Goal: Information Seeking & Learning: Learn about a topic

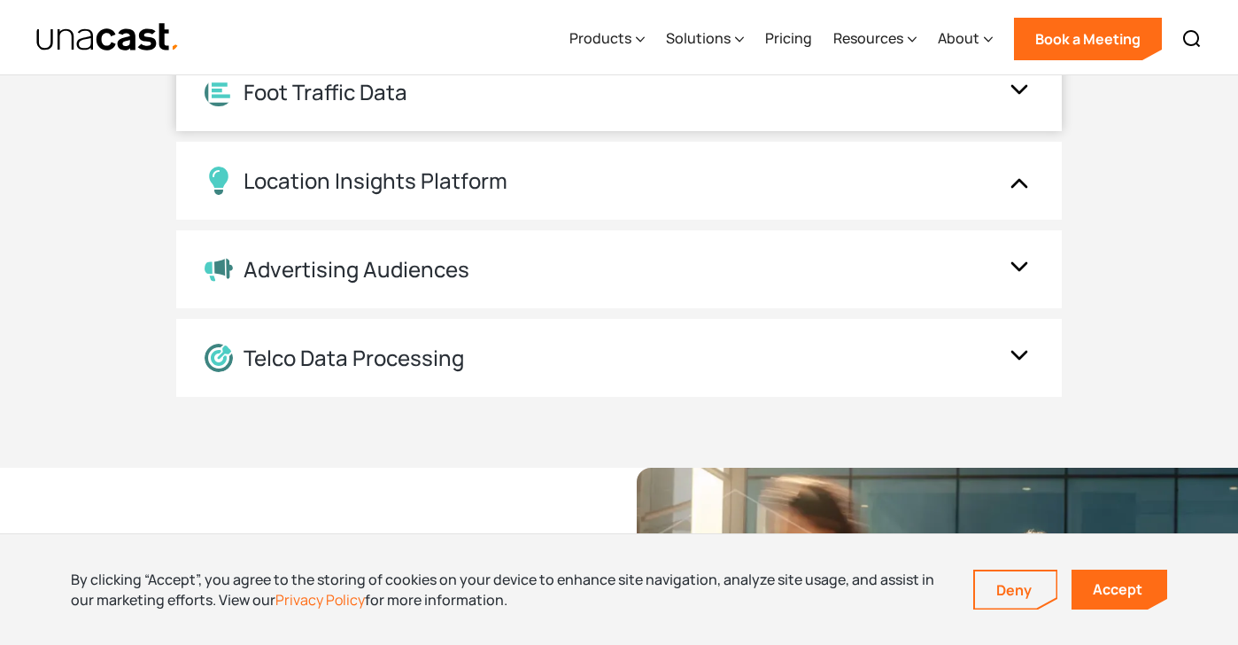
scroll to position [2204, 0]
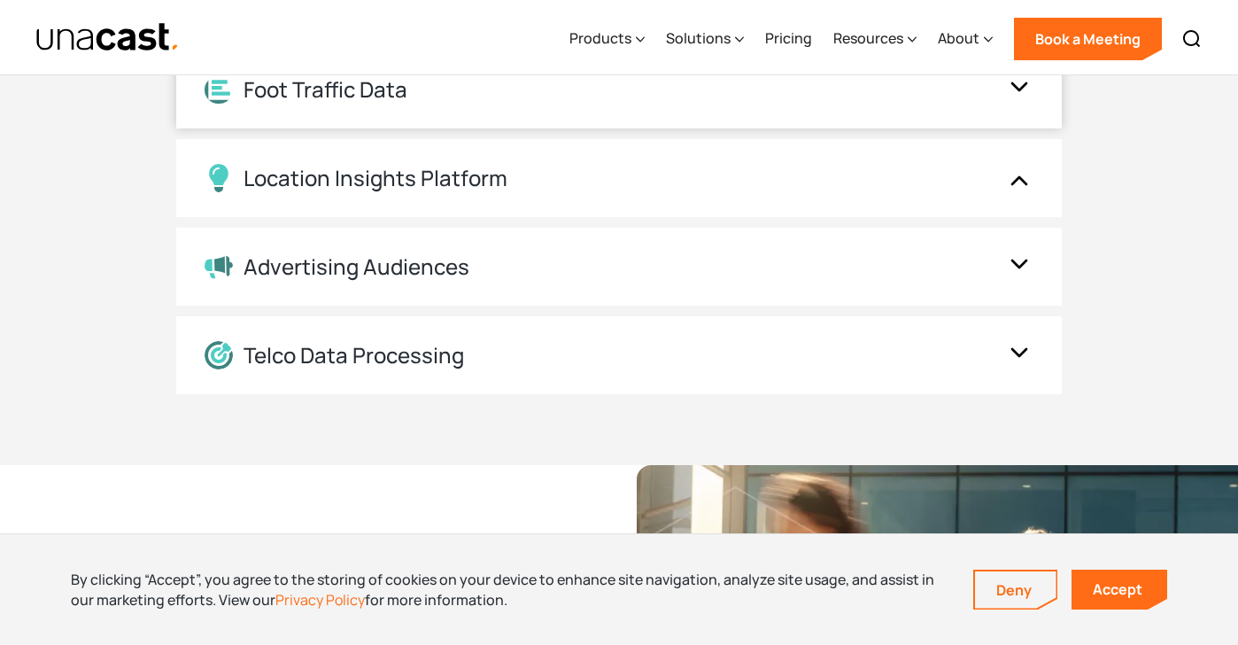
click at [513, 258] on div "Advertising Audiences" at bounding box center [601, 267] width 793 height 26
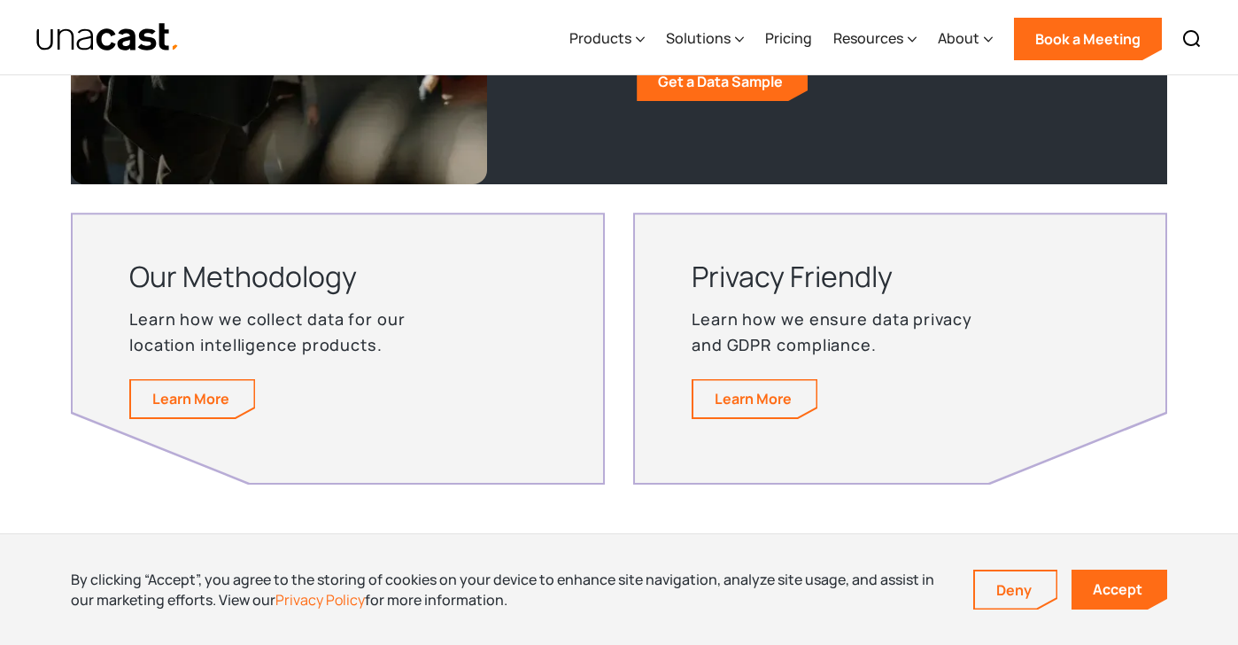
scroll to position [3642, 0]
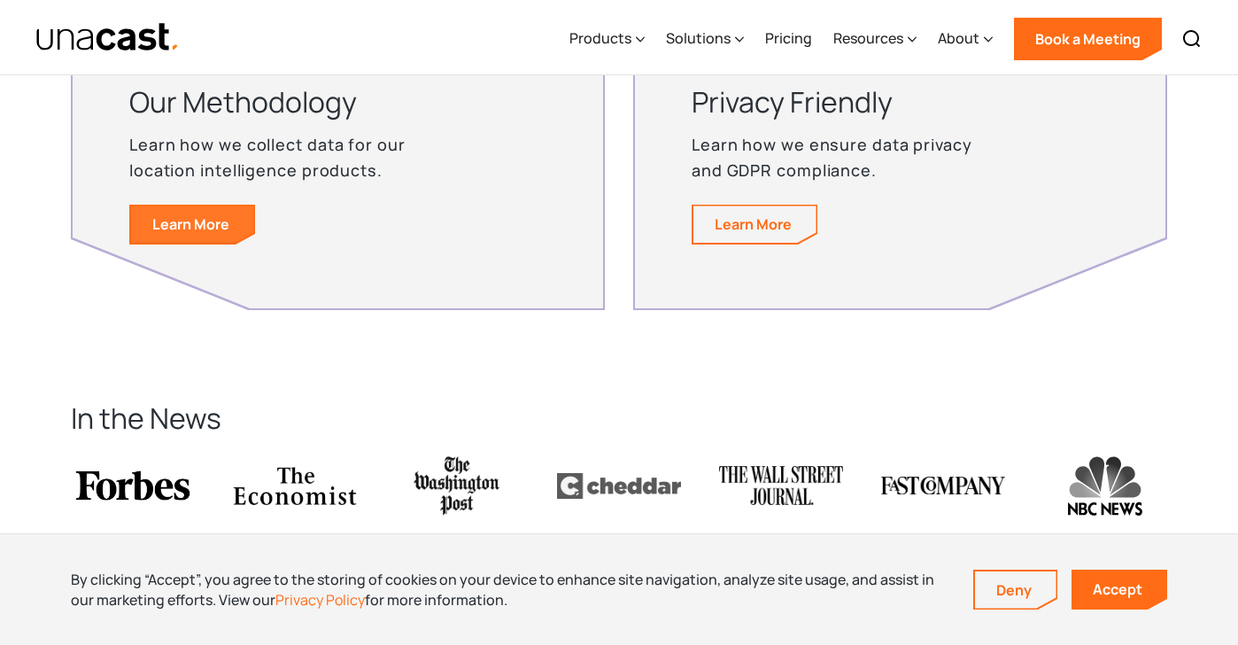
click at [148, 210] on link "Learn More" at bounding box center [192, 223] width 123 height 37
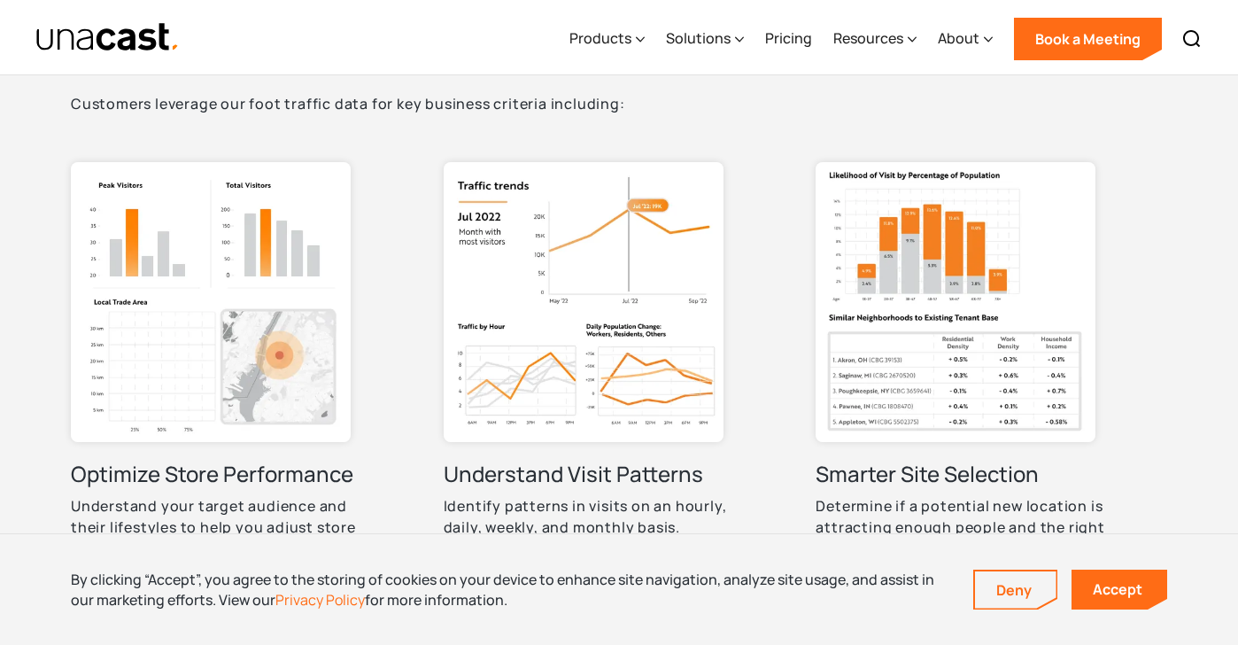
scroll to position [812, 0]
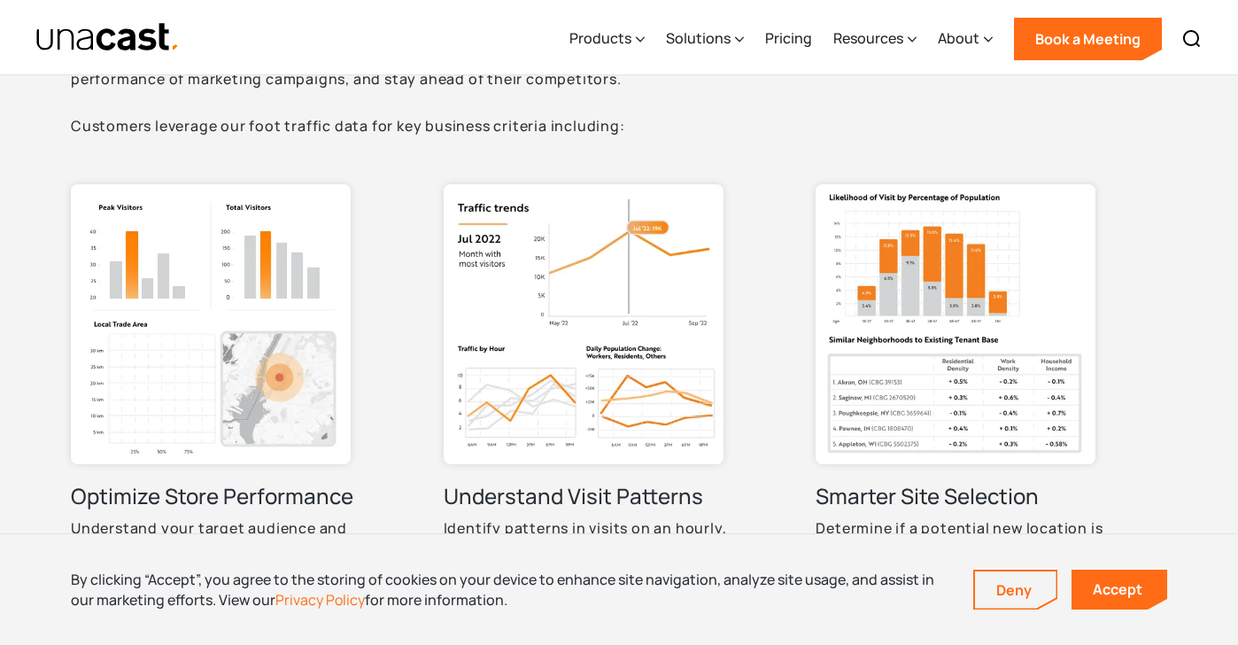
click at [594, 304] on img at bounding box center [584, 324] width 280 height 280
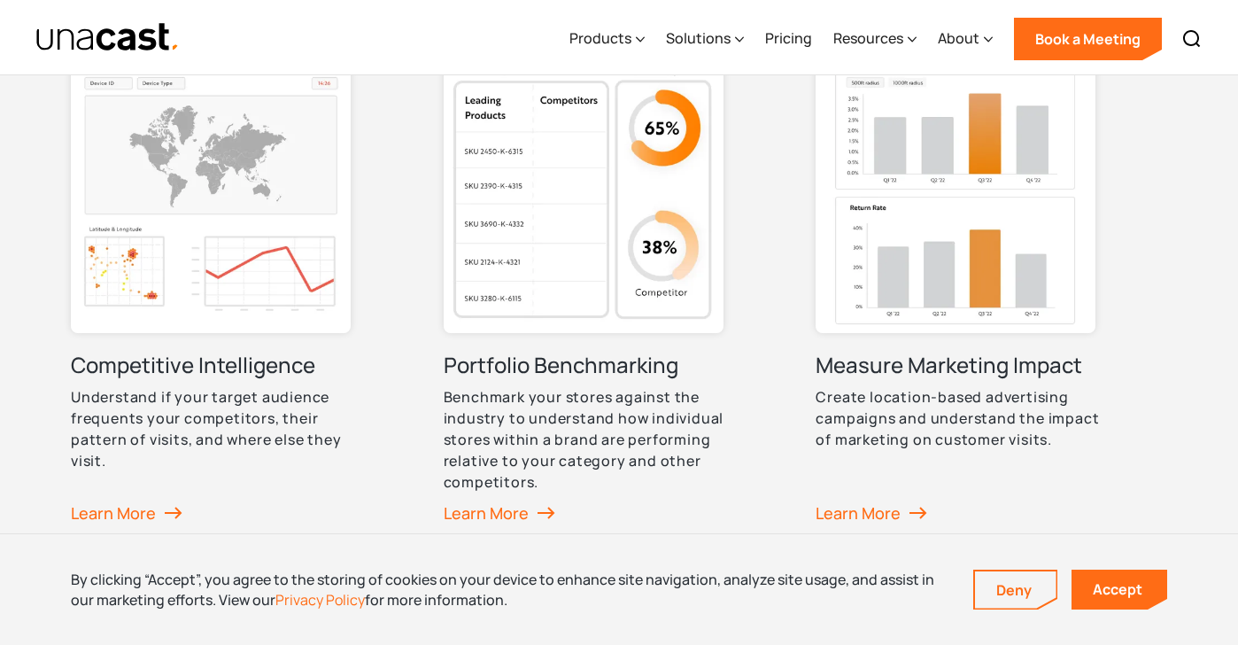
scroll to position [1372, 0]
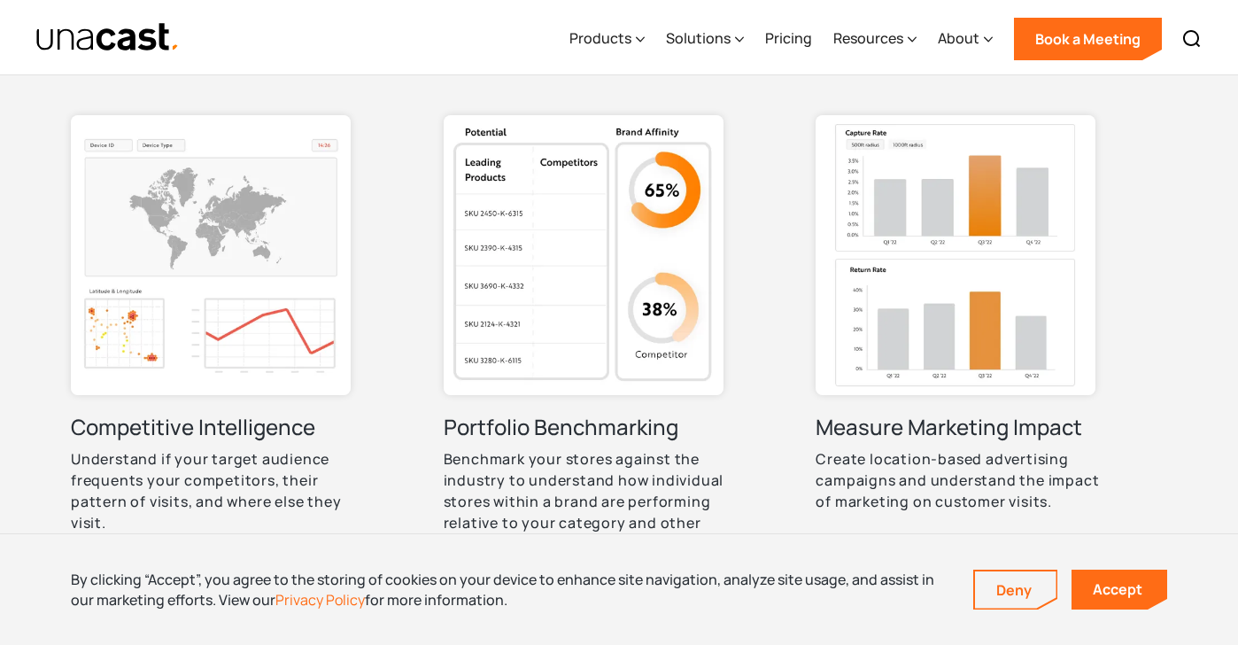
click at [928, 283] on img at bounding box center [956, 255] width 280 height 280
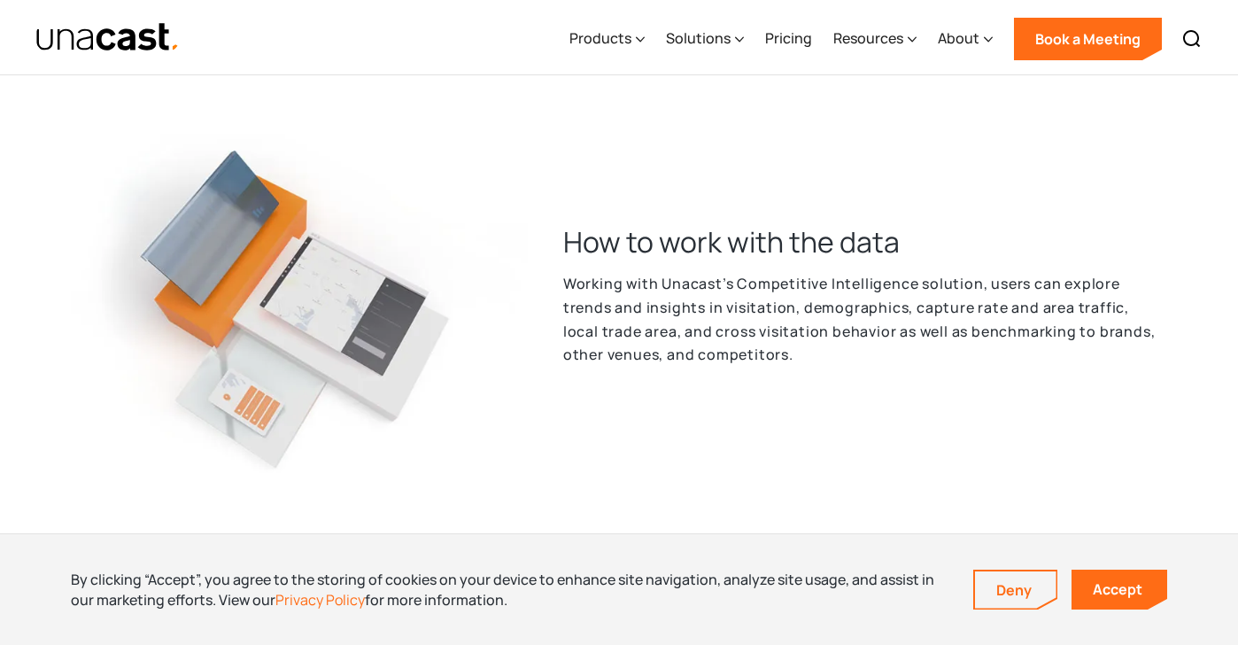
scroll to position [3005, 0]
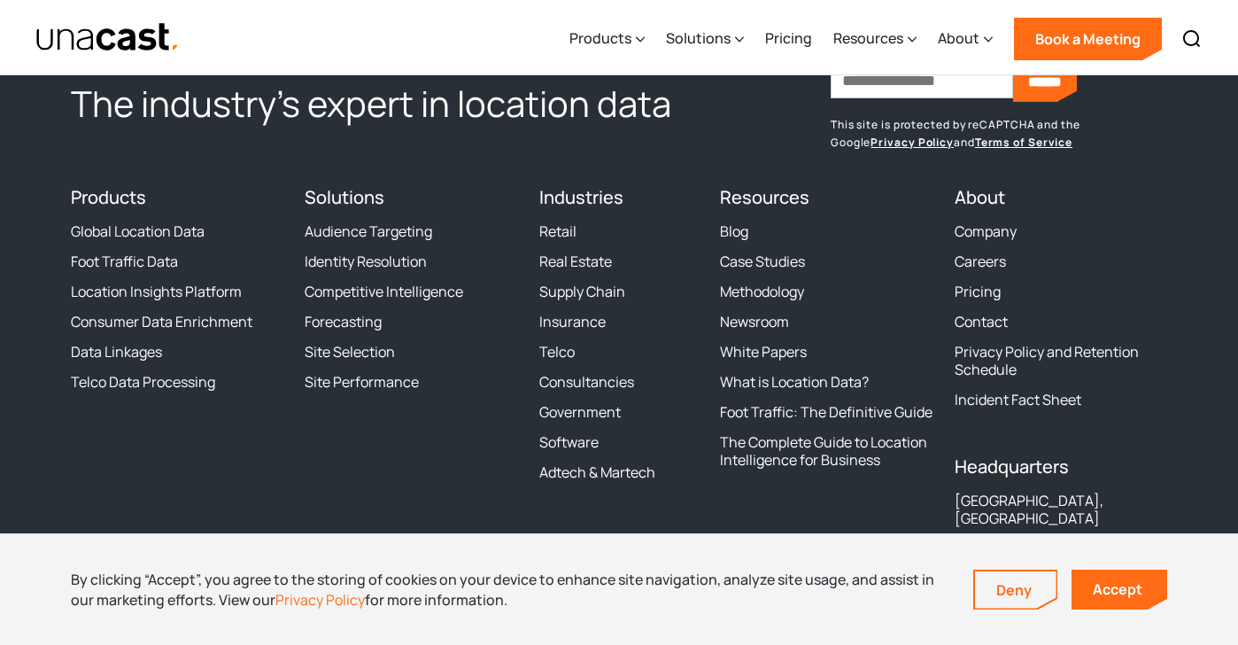
scroll to position [7222, 0]
